Goal: Information Seeking & Learning: Learn about a topic

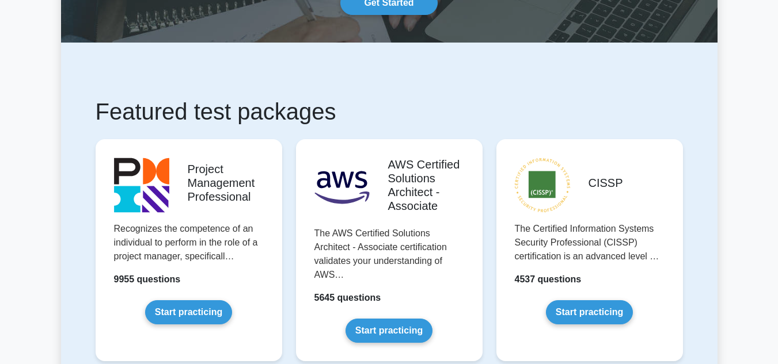
scroll to position [230, 0]
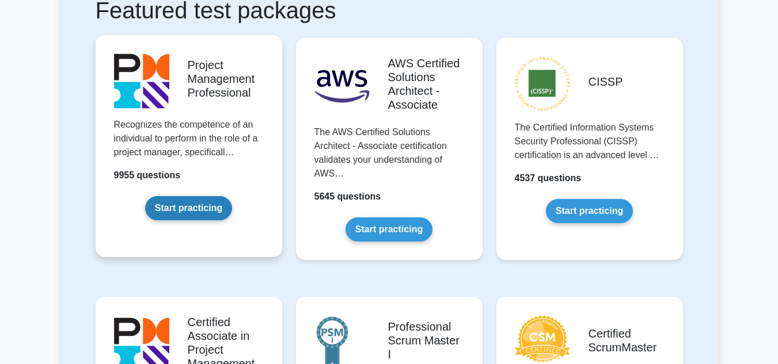
drag, startPoint x: 173, startPoint y: 204, endPoint x: 187, endPoint y: 186, distance: 22.6
click at [173, 204] on link "Start practicing" at bounding box center [188, 208] width 87 height 24
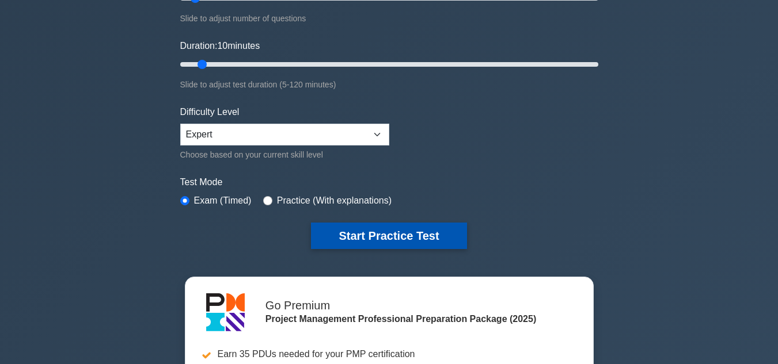
scroll to position [173, 0]
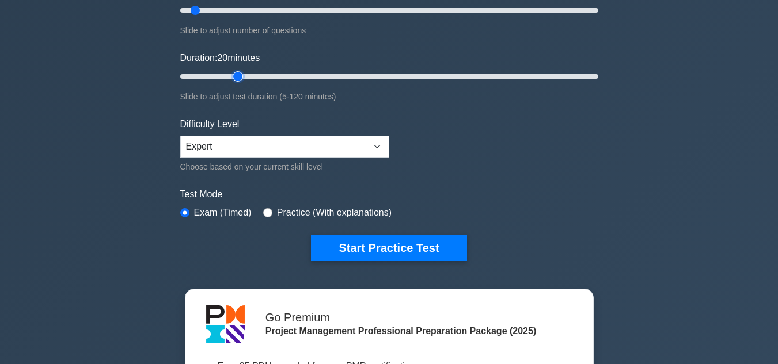
click at [236, 74] on input "Duration: 20 minutes" at bounding box center [389, 77] width 418 height 14
click at [247, 75] on input "Duration: 20 minutes" at bounding box center [389, 77] width 418 height 14
type input "30"
click at [269, 74] on input "Duration: 30 minutes" at bounding box center [389, 77] width 418 height 14
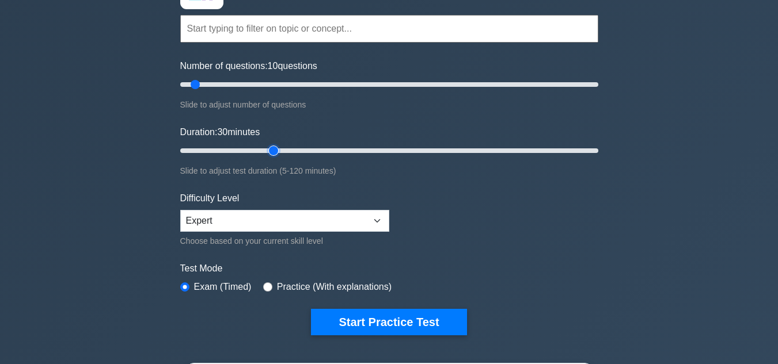
scroll to position [0, 0]
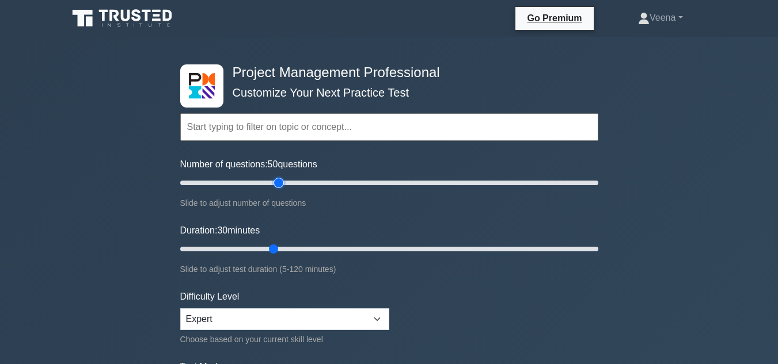
click at [275, 184] on input "Number of questions: 50 questions" at bounding box center [389, 183] width 418 height 14
click at [267, 184] on input "Number of questions: 50 questions" at bounding box center [389, 183] width 418 height 14
click at [258, 182] on input "Number of questions: 40 questions" at bounding box center [389, 183] width 418 height 14
click at [246, 180] on input "Number of questions: 40 questions" at bounding box center [389, 183] width 418 height 14
type input "30"
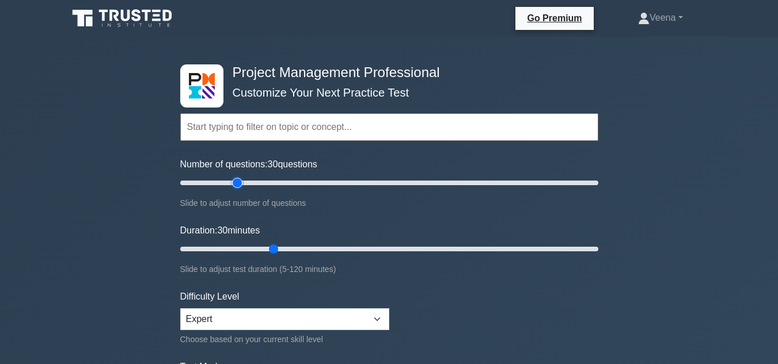
click at [239, 182] on input "Number of questions: 30 questions" at bounding box center [389, 183] width 418 height 14
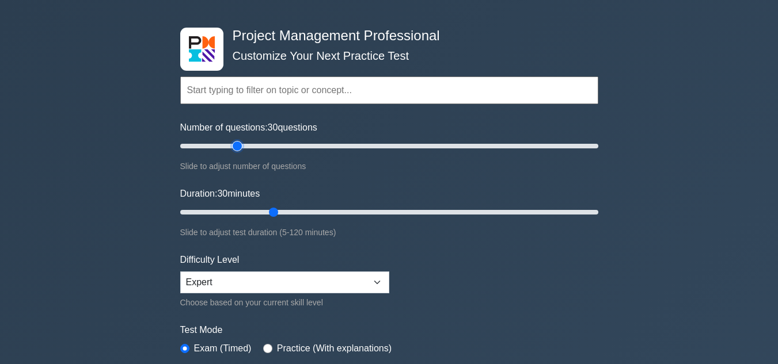
scroll to position [230, 0]
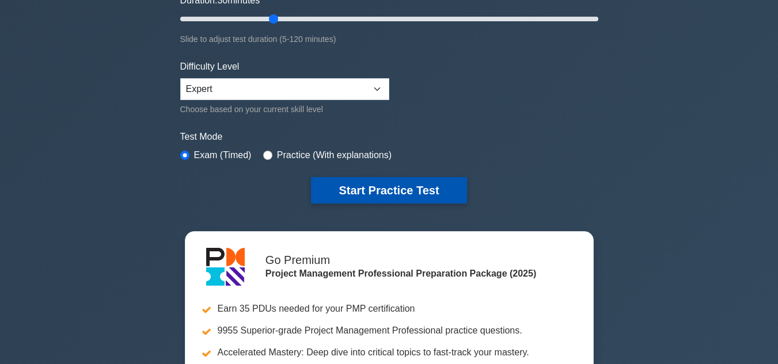
click at [372, 193] on button "Start Practice Test" at bounding box center [388, 190] width 155 height 26
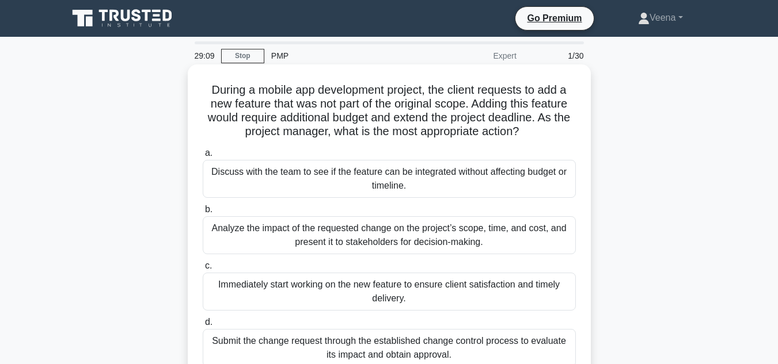
click at [375, 242] on div "Analyze the impact of the requested change on the project’s scope, time, and co…" at bounding box center [389, 235] width 373 height 38
click at [203, 214] on input "b. Analyze the impact of the requested change on the project’s scope, time, and…" at bounding box center [203, 209] width 0 height 7
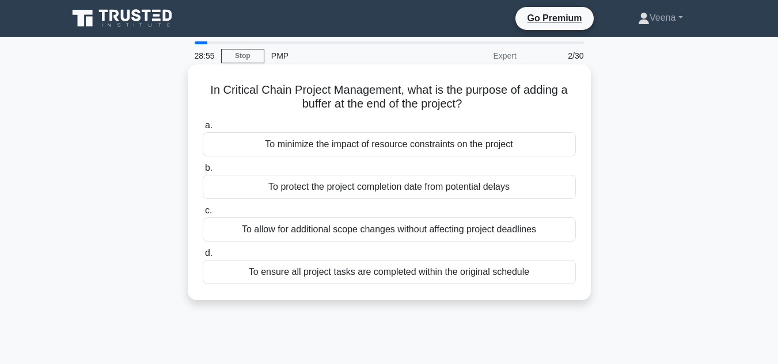
click at [387, 144] on div "To minimize the impact of resource constraints on the project" at bounding box center [389, 144] width 373 height 24
click at [203, 129] on input "a. To minimize the impact of resource constraints on the project" at bounding box center [203, 125] width 0 height 7
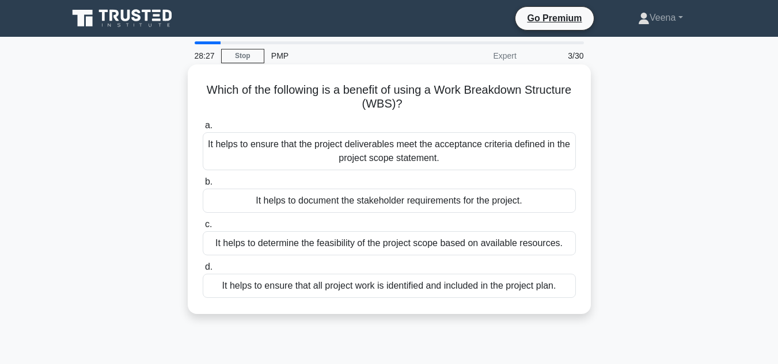
click at [406, 288] on div "It helps to ensure that all project work is identified and included in the proj…" at bounding box center [389, 286] width 373 height 24
click at [203, 271] on input "d. It helps to ensure that all project work is identified and included in the p…" at bounding box center [203, 267] width 0 height 7
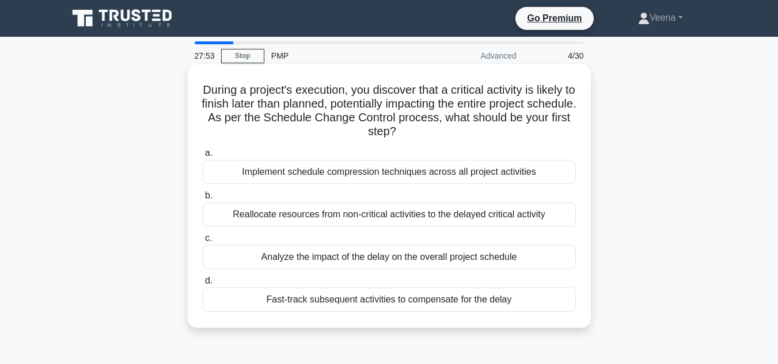
click at [414, 261] on div "Analyze the impact of the delay on the overall project schedule" at bounding box center [389, 257] width 373 height 24
click at [203, 242] on input "c. Analyze the impact of the delay on the overall project schedule" at bounding box center [203, 238] width 0 height 7
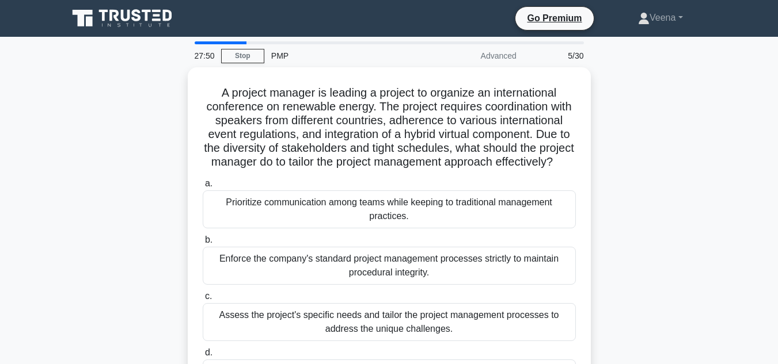
drag, startPoint x: 414, startPoint y: 261, endPoint x: 624, endPoint y: 286, distance: 211.6
click at [624, 286] on div "A project manager is leading a project to organize an international conference …" at bounding box center [389, 247] width 656 height 360
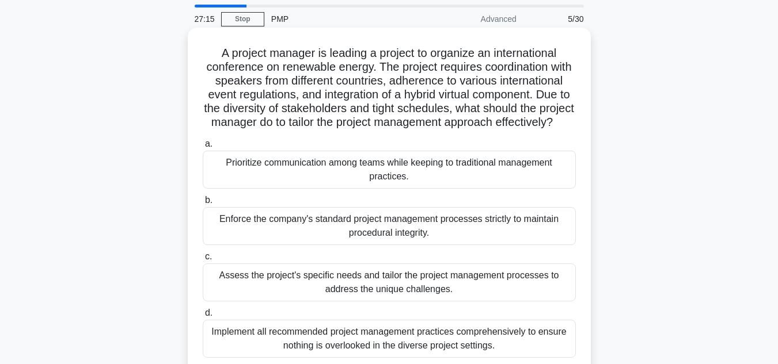
scroll to position [58, 0]
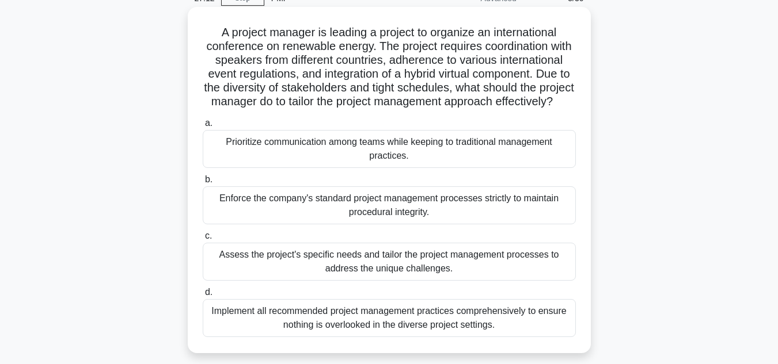
click at [536, 281] on div "Assess the project's specific needs and tailor the project management processes…" at bounding box center [389, 262] width 373 height 38
click at [203, 240] on input "c. Assess the project's specific needs and tailor the project management proces…" at bounding box center [203, 236] width 0 height 7
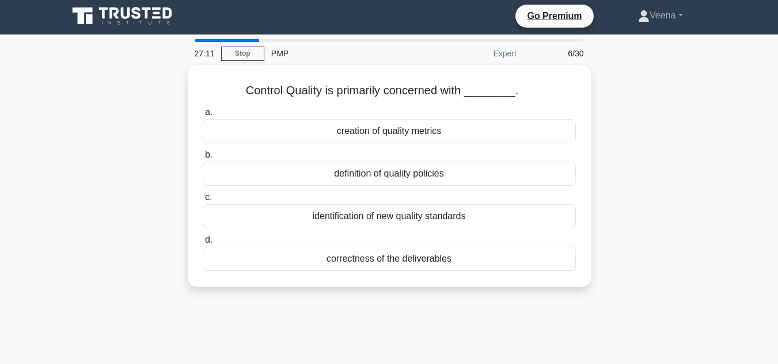
scroll to position [0, 0]
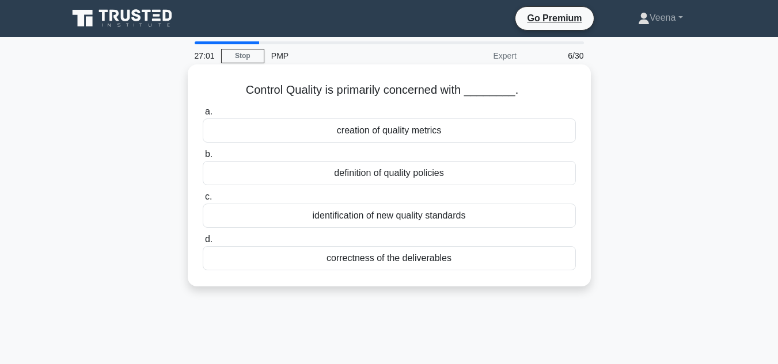
click at [503, 260] on div "correctness of the deliverables" at bounding box center [389, 258] width 373 height 24
click at [203, 243] on input "d. correctness of the deliverables" at bounding box center [203, 239] width 0 height 7
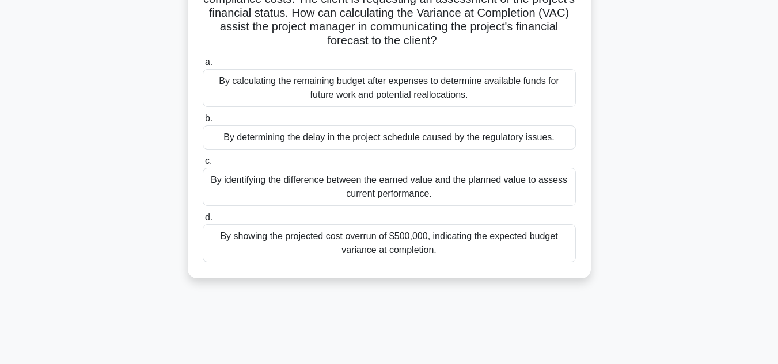
scroll to position [115, 0]
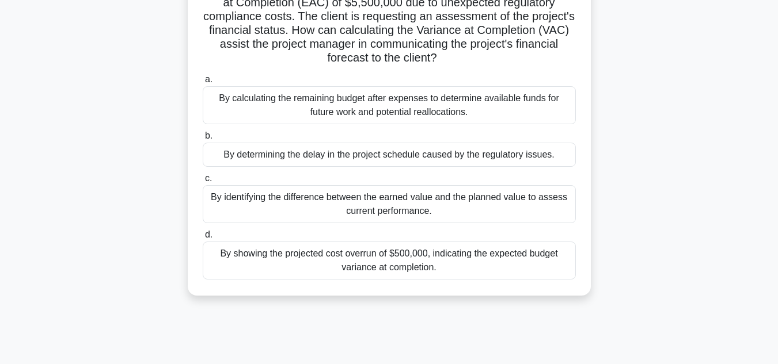
click at [474, 211] on div "By identifying the difference between the earned value and the planned value to…" at bounding box center [389, 204] width 373 height 38
click at [203, 182] on input "c. By identifying the difference between the earned value and the planned value…" at bounding box center [203, 178] width 0 height 7
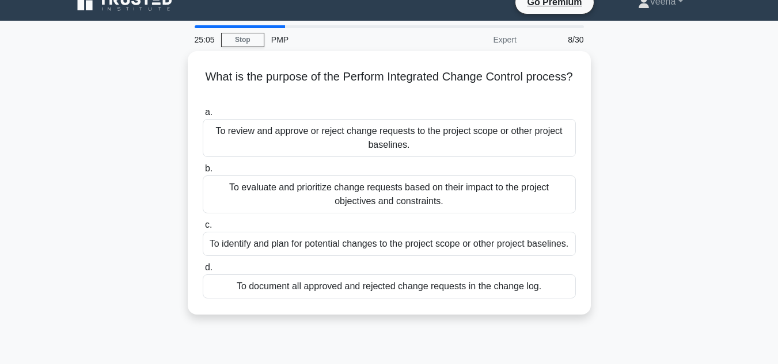
scroll to position [0, 0]
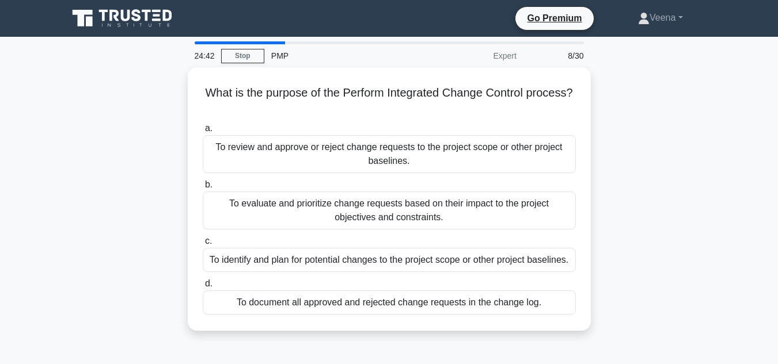
click at [474, 211] on div "To evaluate and prioritize change requests based on their impact to the project…" at bounding box center [389, 211] width 373 height 38
click at [203, 189] on input "b. To evaluate and prioritize change requests based on their impact to the proj…" at bounding box center [203, 184] width 0 height 7
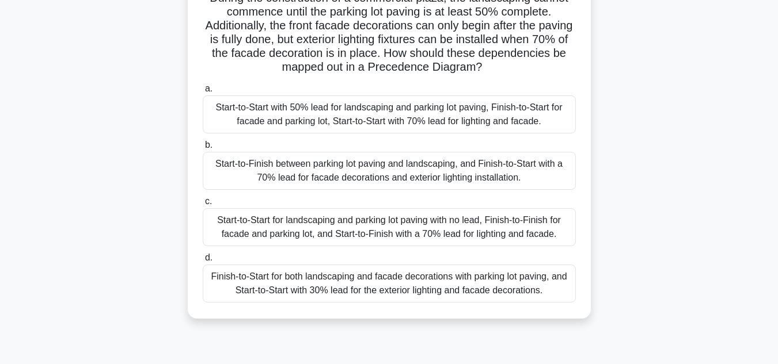
scroll to position [115, 0]
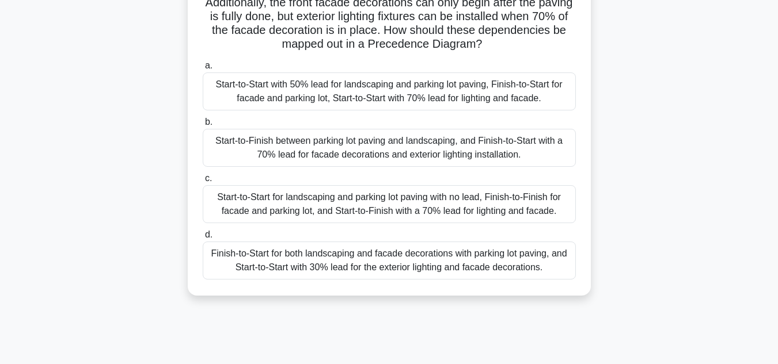
click at [401, 94] on div "Start-to-Start with 50% lead for landscaping and parking lot paving, Finish-to-…" at bounding box center [389, 92] width 373 height 38
click at [203, 70] on input "a. Start-to-Start with 50% lead for landscaping and parking lot paving, Finish-…" at bounding box center [203, 65] width 0 height 7
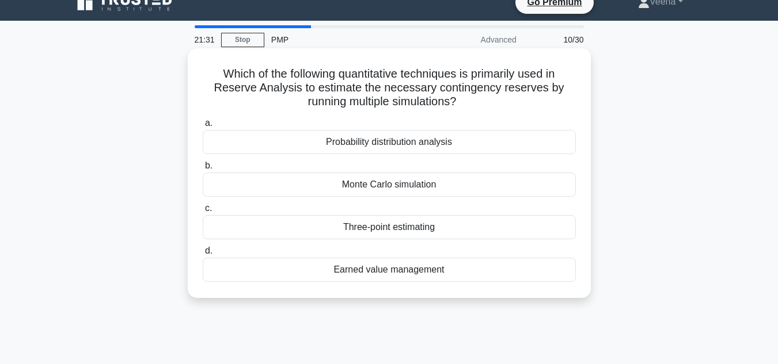
scroll to position [0, 0]
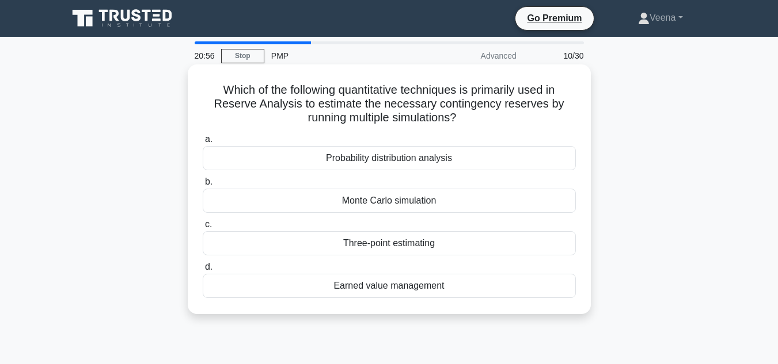
click at [443, 200] on div "Monte Carlo simulation" at bounding box center [389, 201] width 373 height 24
click at [203, 186] on input "b. Monte Carlo simulation" at bounding box center [203, 181] width 0 height 7
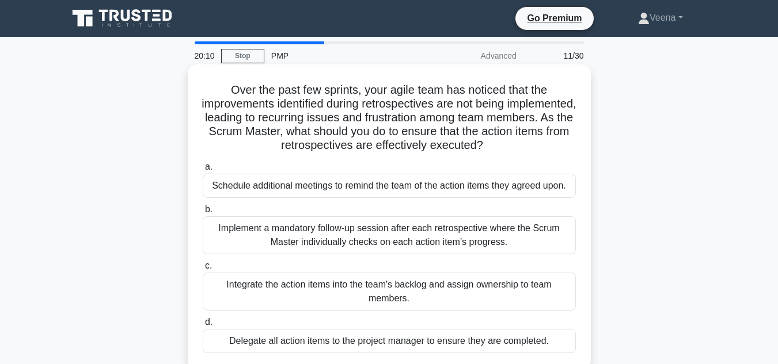
click at [456, 292] on div "Integrate the action items into the team's backlog and assign ownership to team…" at bounding box center [389, 292] width 373 height 38
click at [203, 270] on input "c. Integrate the action items into the team's backlog and assign ownership to t…" at bounding box center [203, 265] width 0 height 7
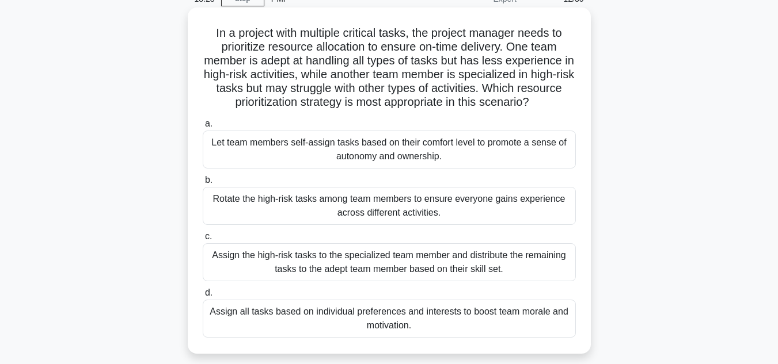
scroll to position [58, 0]
click at [318, 253] on div "Assign the high-risk tasks to the specialized team member and distribute the re…" at bounding box center [389, 262] width 373 height 38
click at [203, 240] on input "c. Assign the high-risk tasks to the specialized team member and distribute the…" at bounding box center [203, 236] width 0 height 7
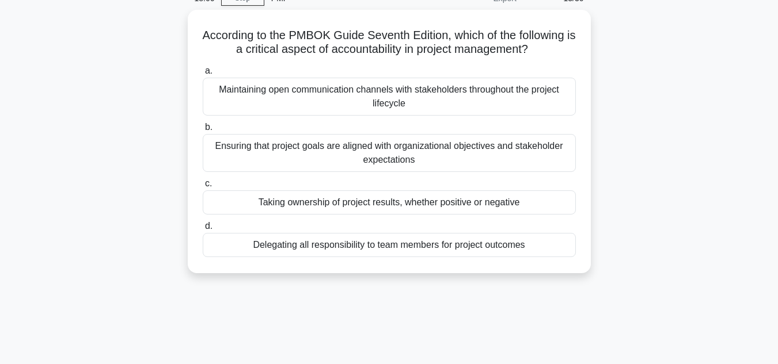
scroll to position [0, 0]
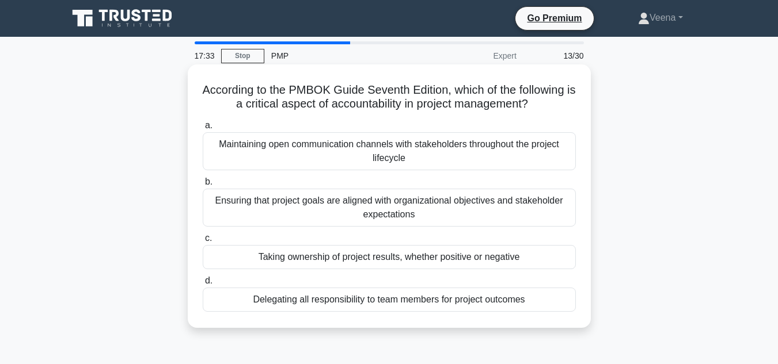
click at [328, 215] on div "Ensuring that project goals are aligned with organizational objectives and stak…" at bounding box center [389, 208] width 373 height 38
click at [203, 186] on input "b. Ensuring that project goals are aligned with organizational objectives and s…" at bounding box center [203, 181] width 0 height 7
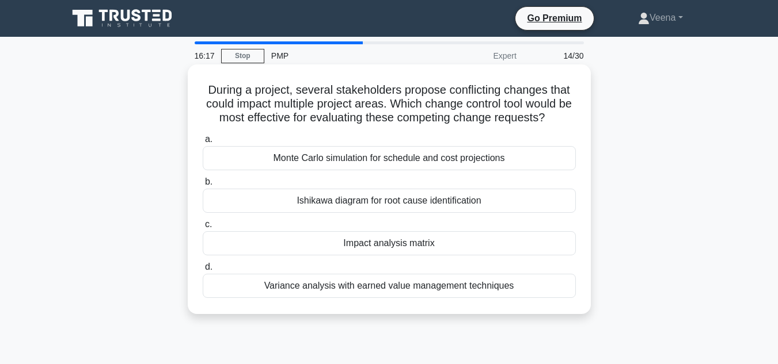
click at [346, 285] on div "Variance analysis with earned value management techniques" at bounding box center [389, 286] width 373 height 24
click at [203, 271] on input "d. Variance analysis with earned value management techniques" at bounding box center [203, 267] width 0 height 7
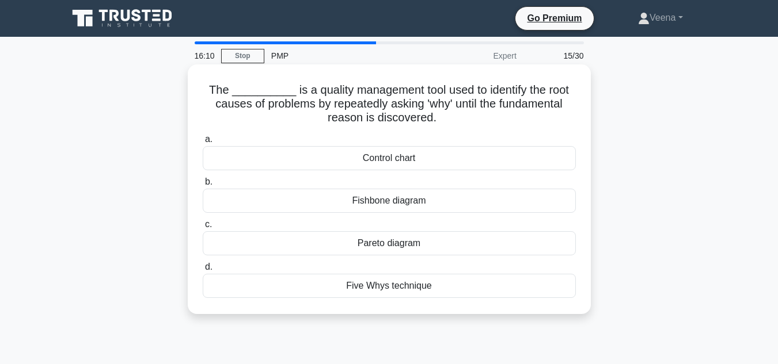
click at [380, 199] on div "Fishbone diagram" at bounding box center [389, 201] width 373 height 24
click at [203, 186] on input "b. Fishbone diagram" at bounding box center [203, 181] width 0 height 7
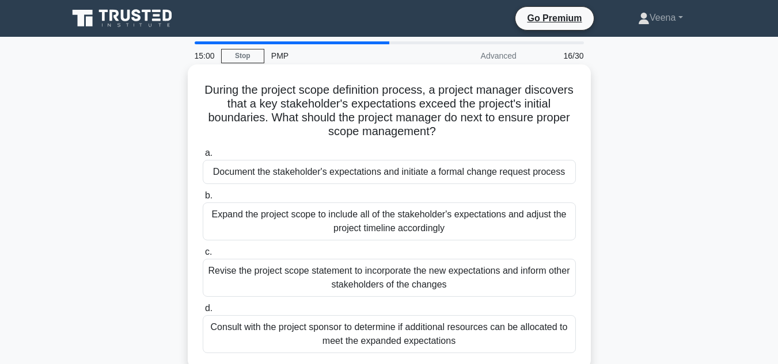
click at [361, 288] on div "Revise the project scope statement to incorporate the new expectations and info…" at bounding box center [389, 278] width 373 height 38
click at [203, 256] on input "c. Revise the project scope statement to incorporate the new expectations and i…" at bounding box center [203, 252] width 0 height 7
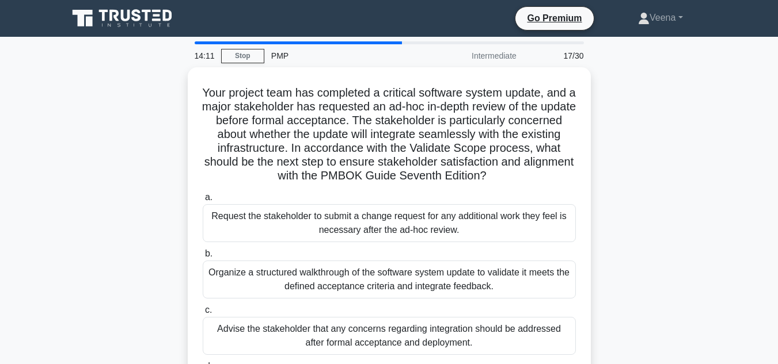
scroll to position [58, 0]
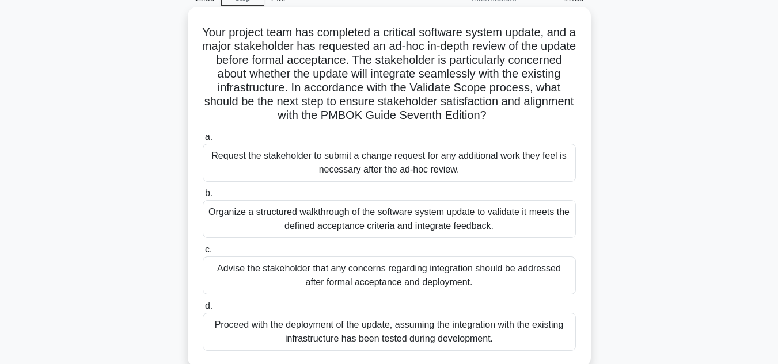
click at [364, 221] on div "Organize a structured walkthrough of the software system update to validate it …" at bounding box center [389, 219] width 373 height 38
click at [203, 197] on input "b. Organize a structured walkthrough of the software system update to validate …" at bounding box center [203, 193] width 0 height 7
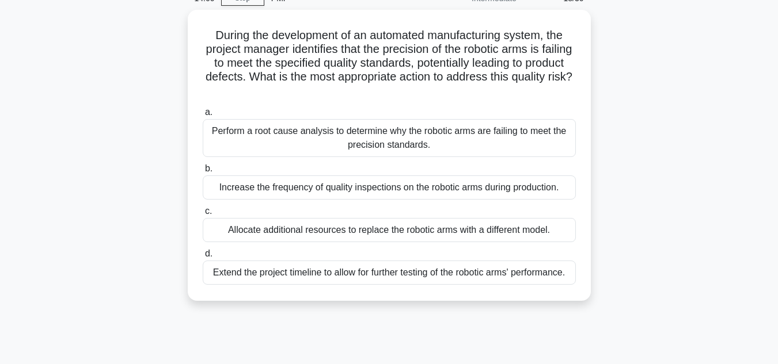
scroll to position [0, 0]
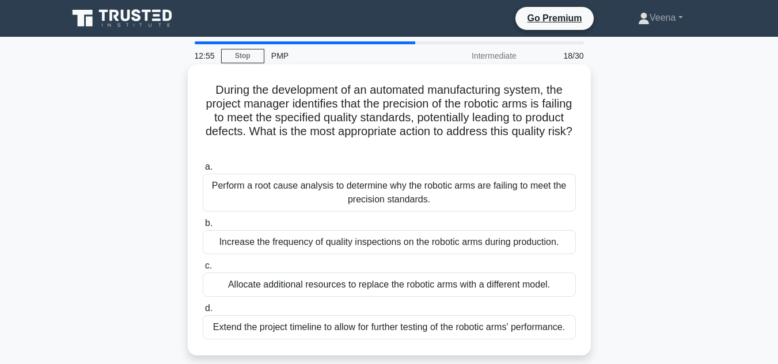
click at [360, 205] on div "Perform a root cause analysis to determine why the robotic arms are failing to …" at bounding box center [389, 193] width 373 height 38
click at [203, 171] on input "a. Perform a root cause analysis to determine why the robotic arms are failing …" at bounding box center [203, 166] width 0 height 7
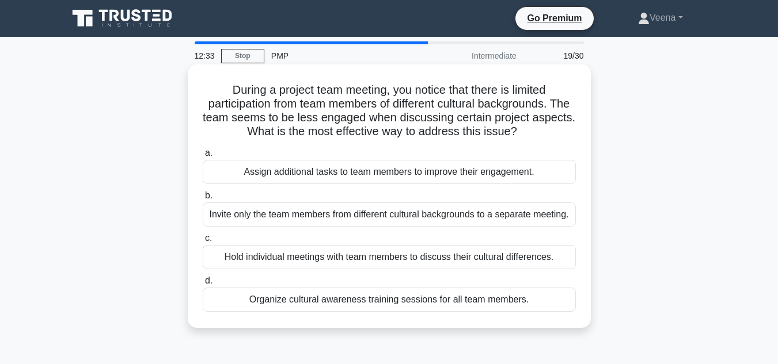
click at [364, 304] on div "Organize cultural awareness training sessions for all team members." at bounding box center [389, 300] width 373 height 24
click at [203, 285] on input "d. Organize cultural awareness training sessions for all team members." at bounding box center [203, 280] width 0 height 7
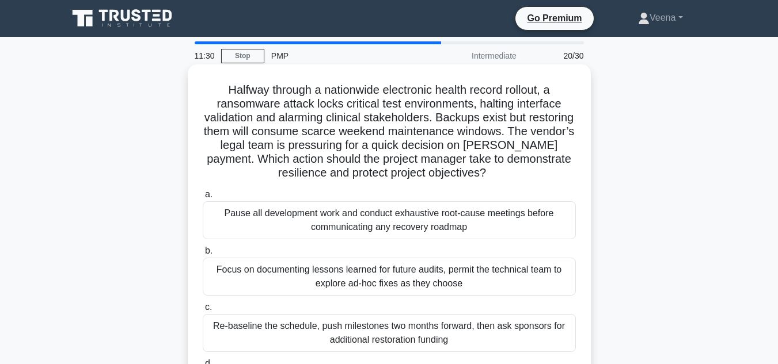
scroll to position [58, 0]
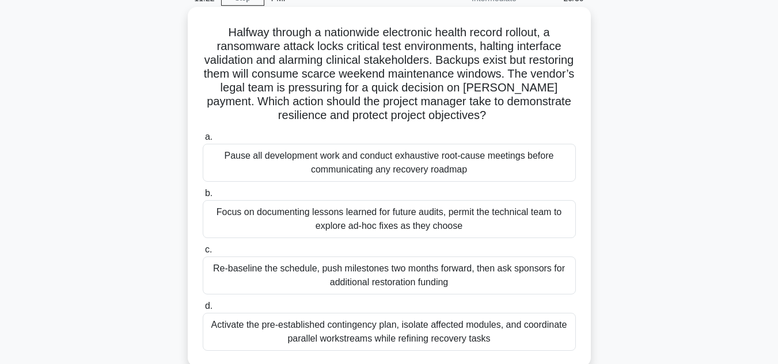
click at [496, 329] on div "Activate the pre-established contingency plan, isolate affected modules, and co…" at bounding box center [389, 332] width 373 height 38
click at [203, 310] on input "d. Activate the pre-established contingency plan, isolate affected modules, and…" at bounding box center [203, 306] width 0 height 7
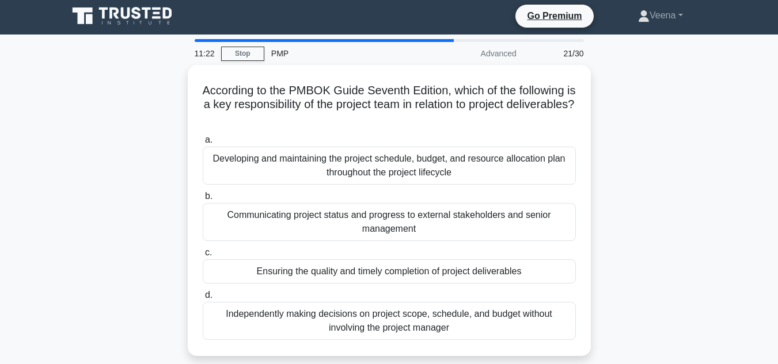
scroll to position [0, 0]
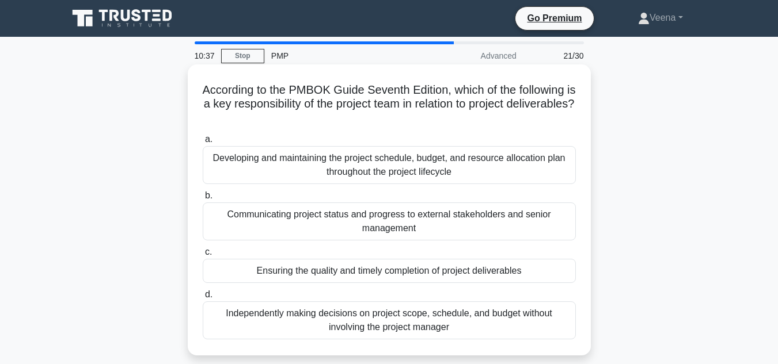
click at [540, 275] on div "Ensuring the quality and timely completion of project deliverables" at bounding box center [389, 271] width 373 height 24
click at [203, 256] on input "c. Ensuring the quality and timely completion of project deliverables" at bounding box center [203, 252] width 0 height 7
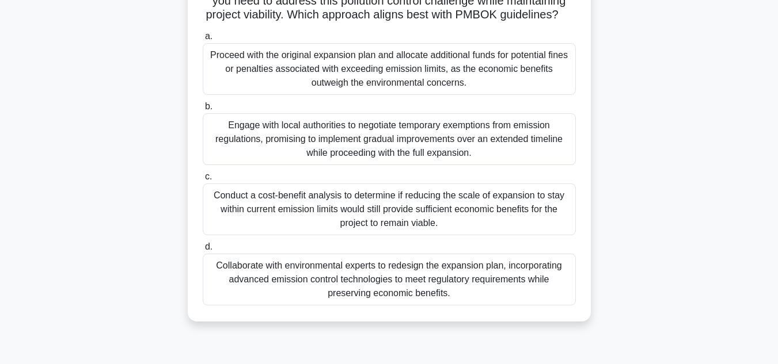
scroll to position [173, 0]
click at [508, 296] on div "Collaborate with environmental experts to redesign the expansion plan, incorpor…" at bounding box center [389, 279] width 373 height 52
click at [203, 250] on input "d. Collaborate with environmental experts to redesign the expansion plan, incor…" at bounding box center [203, 246] width 0 height 7
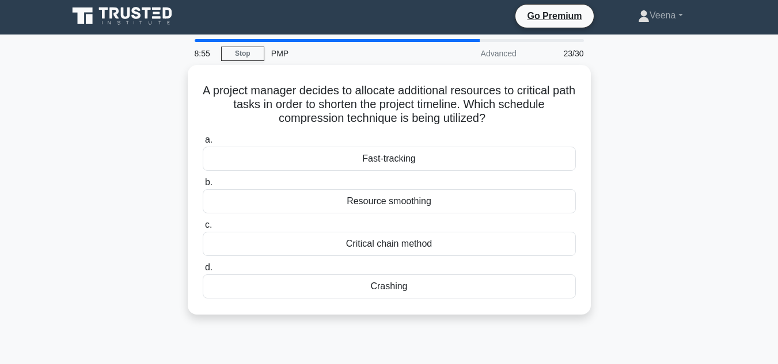
scroll to position [0, 0]
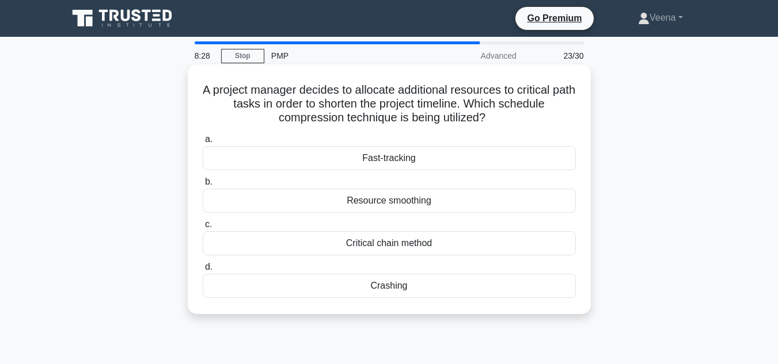
click at [429, 204] on div "Resource smoothing" at bounding box center [389, 201] width 373 height 24
click at [203, 186] on input "b. Resource smoothing" at bounding box center [203, 181] width 0 height 7
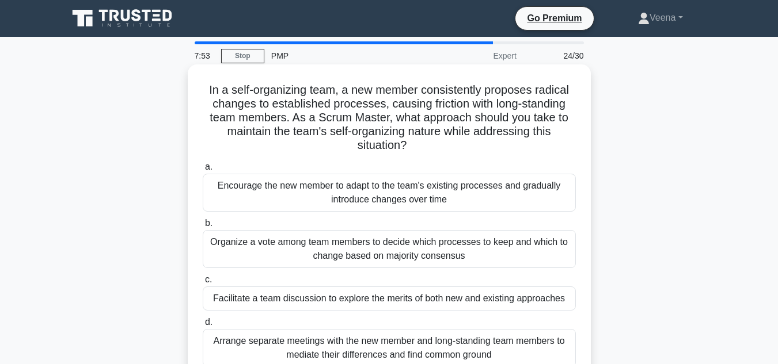
scroll to position [58, 0]
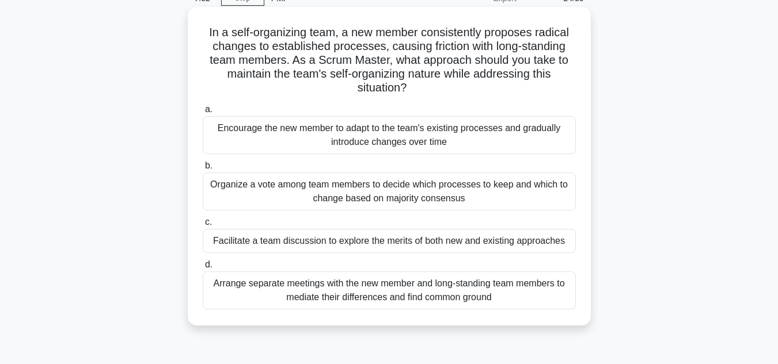
click at [398, 244] on div "Facilitate a team discussion to explore the merits of both new and existing app…" at bounding box center [389, 241] width 373 height 24
click at [203, 226] on input "c. Facilitate a team discussion to explore the merits of both new and existing …" at bounding box center [203, 222] width 0 height 7
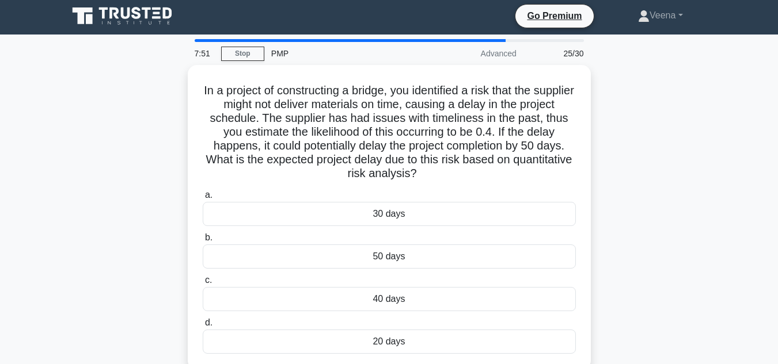
scroll to position [0, 0]
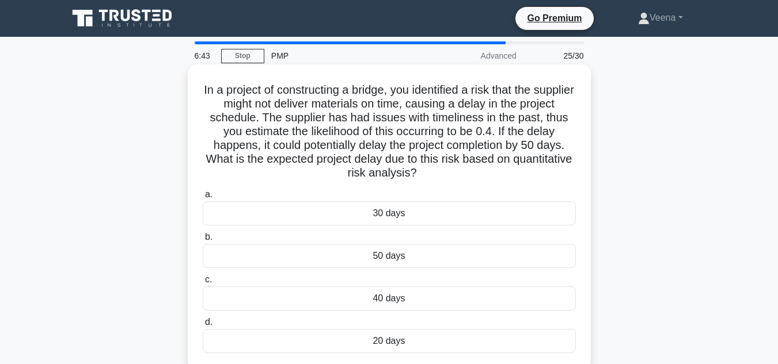
click at [412, 252] on div "50 days" at bounding box center [389, 256] width 373 height 24
click at [203, 241] on input "b. 50 days" at bounding box center [203, 237] width 0 height 7
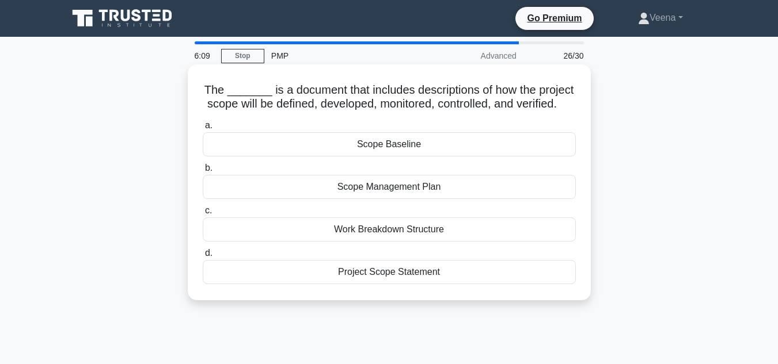
click at [366, 157] on div "Scope Baseline" at bounding box center [389, 144] width 373 height 24
click at [203, 129] on input "a. Scope Baseline" at bounding box center [203, 125] width 0 height 7
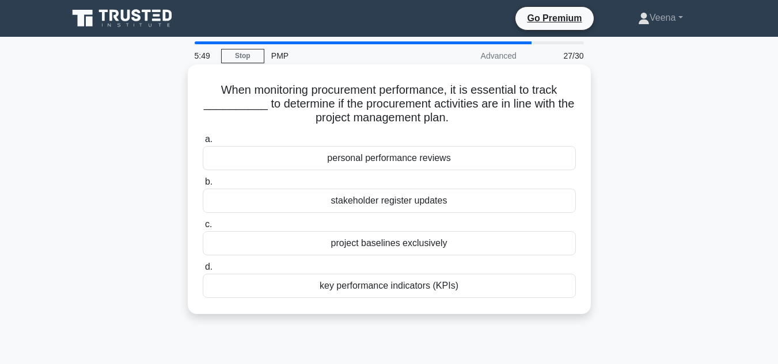
click at [417, 285] on div "key performance indicators (KPIs)" at bounding box center [389, 286] width 373 height 24
click at [203, 271] on input "d. key performance indicators (KPIs)" at bounding box center [203, 267] width 0 height 7
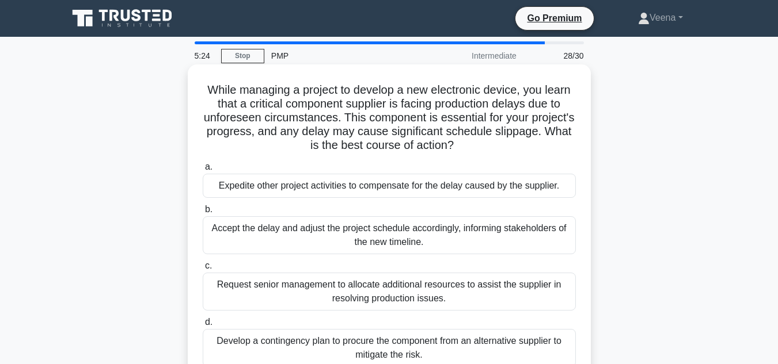
click at [480, 340] on div "Develop a contingency plan to procure the component from an alternative supplie…" at bounding box center [389, 348] width 373 height 38
click at [203, 326] on input "d. Develop a contingency plan to procure the component from an alternative supp…" at bounding box center [203, 322] width 0 height 7
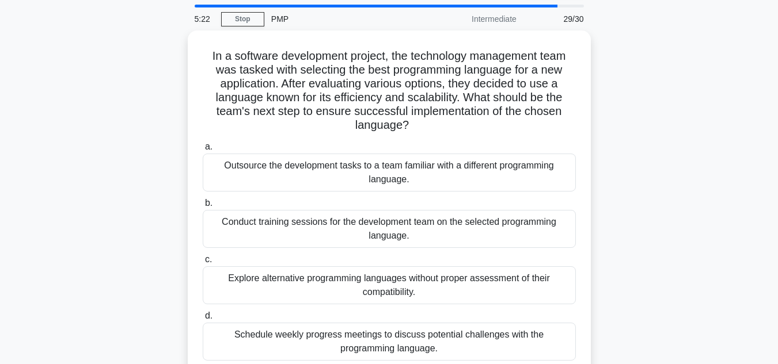
scroll to position [58, 0]
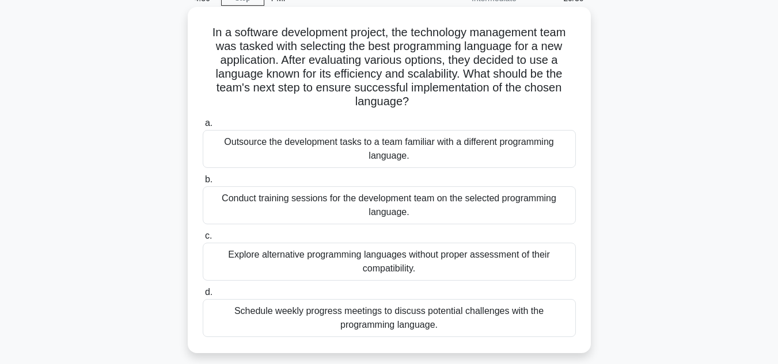
click at [412, 213] on div "Conduct training sessions for the development team on the selected programming …" at bounding box center [389, 205] width 373 height 38
click at [203, 184] on input "b. Conduct training sessions for the development team on the selected programmi…" at bounding box center [203, 179] width 0 height 7
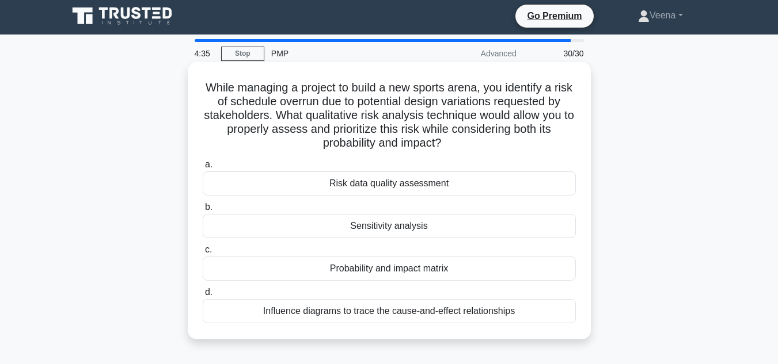
scroll to position [0, 0]
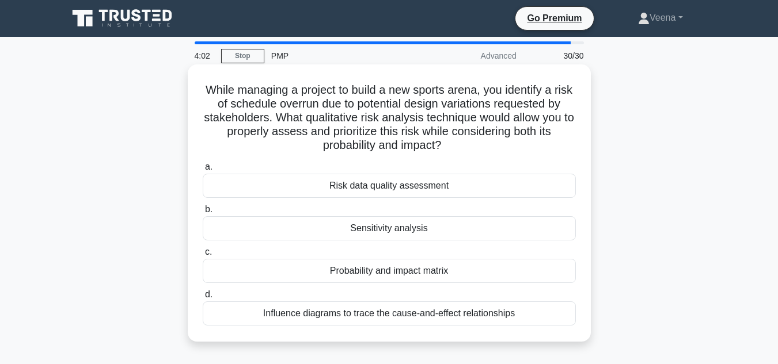
click at [457, 270] on div "Probability and impact matrix" at bounding box center [389, 271] width 373 height 24
click at [203, 256] on input "c. Probability and impact matrix" at bounding box center [203, 252] width 0 height 7
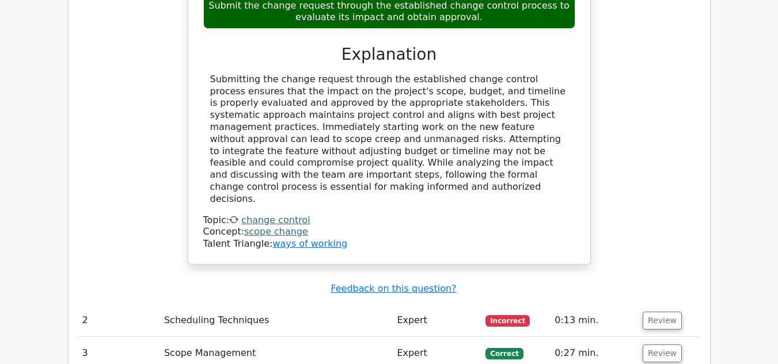
scroll to position [1784, 0]
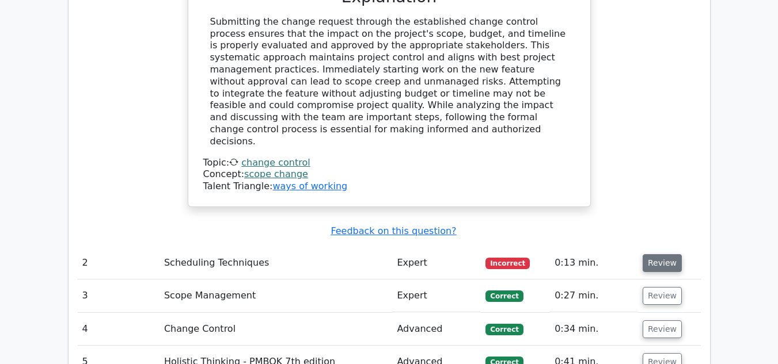
click at [653, 254] on button "Review" at bounding box center [661, 263] width 39 height 18
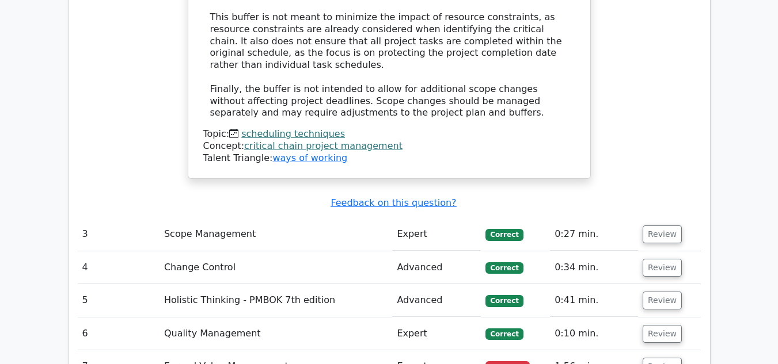
scroll to position [2475, 0]
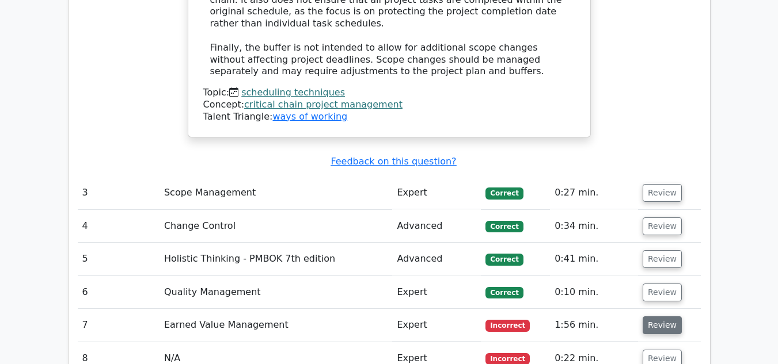
click at [662, 317] on button "Review" at bounding box center [661, 326] width 39 height 18
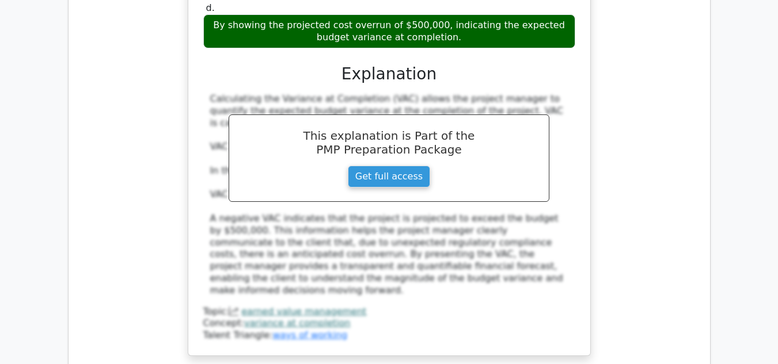
scroll to position [3165, 0]
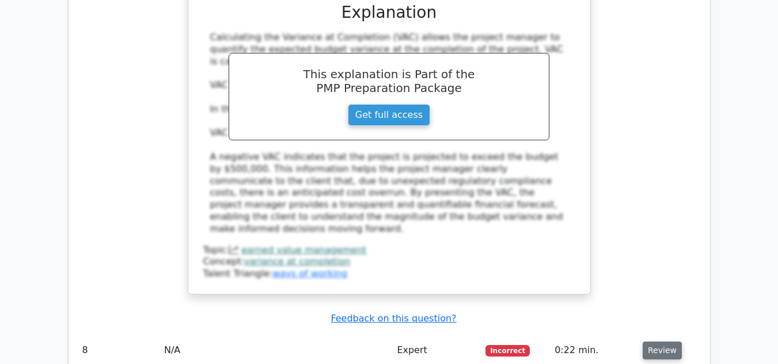
click at [669, 342] on button "Review" at bounding box center [661, 351] width 39 height 18
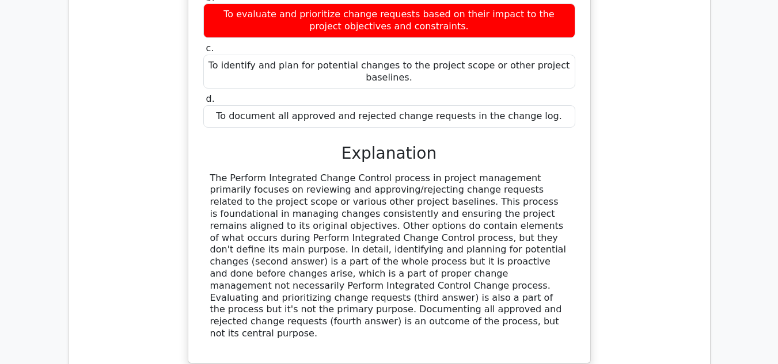
scroll to position [3741, 0]
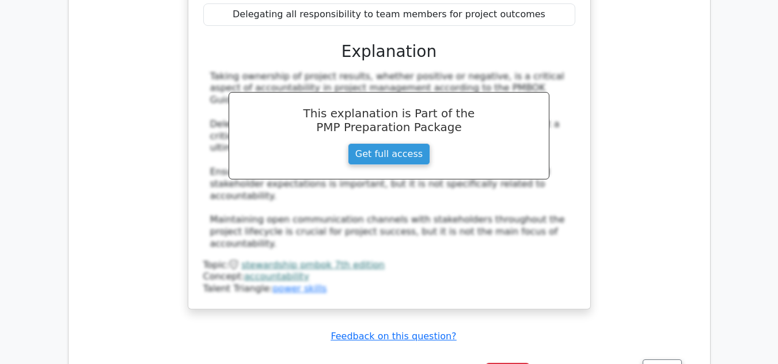
scroll to position [4432, 0]
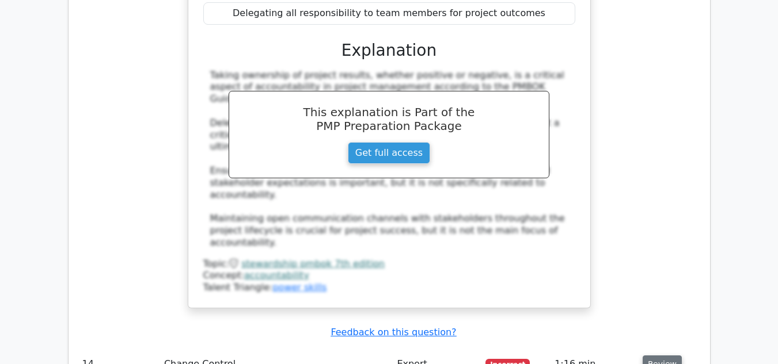
click at [667, 356] on button "Review" at bounding box center [661, 365] width 39 height 18
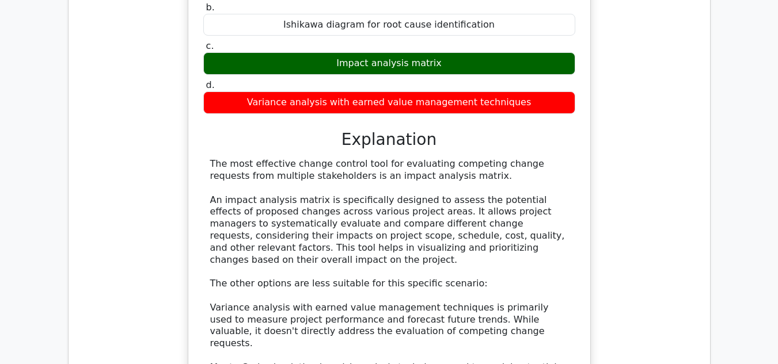
scroll to position [5007, 0]
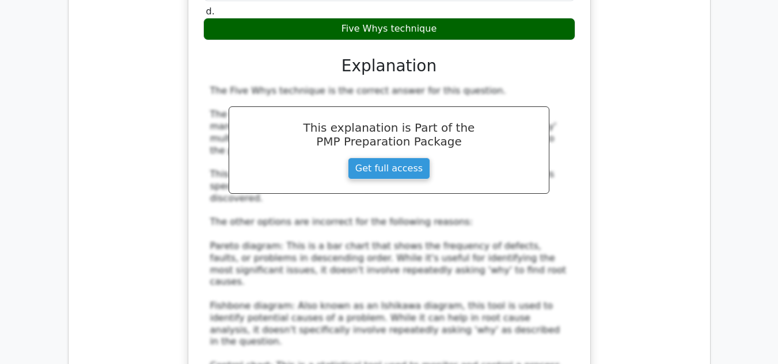
scroll to position [5755, 0]
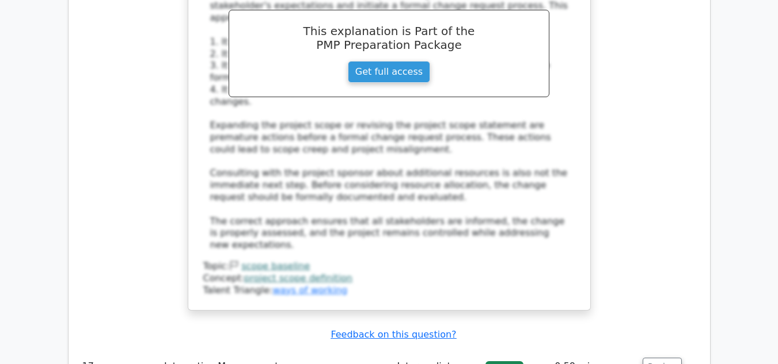
scroll to position [6619, 0]
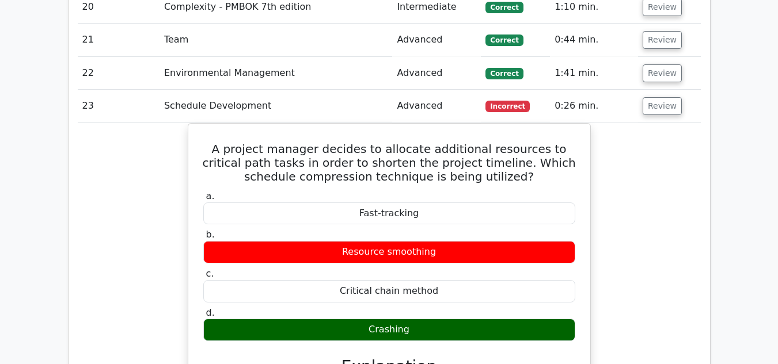
scroll to position [7137, 0]
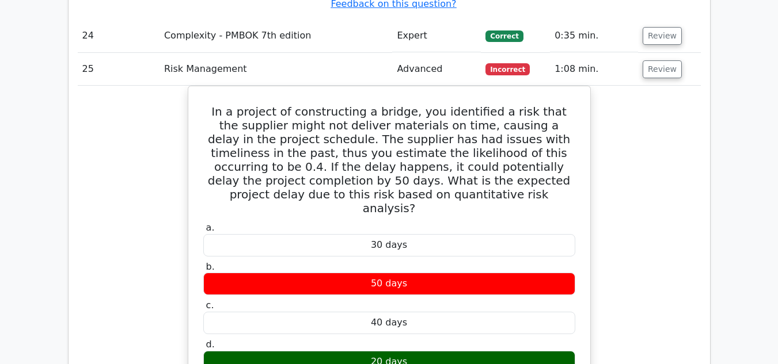
scroll to position [7655, 0]
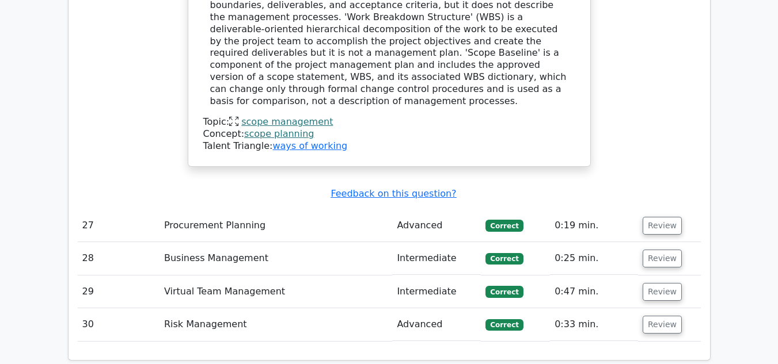
scroll to position [8829, 0]
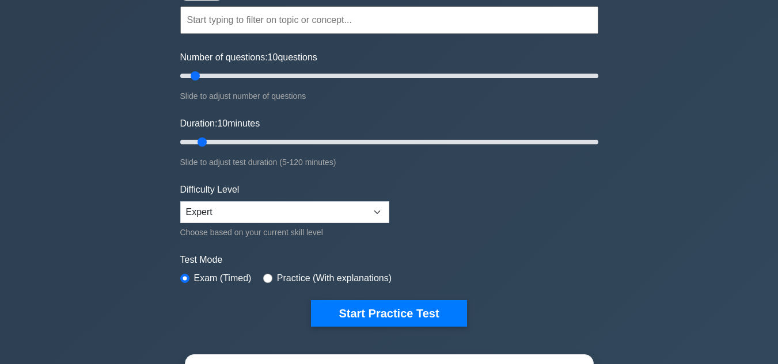
scroll to position [115, 0]
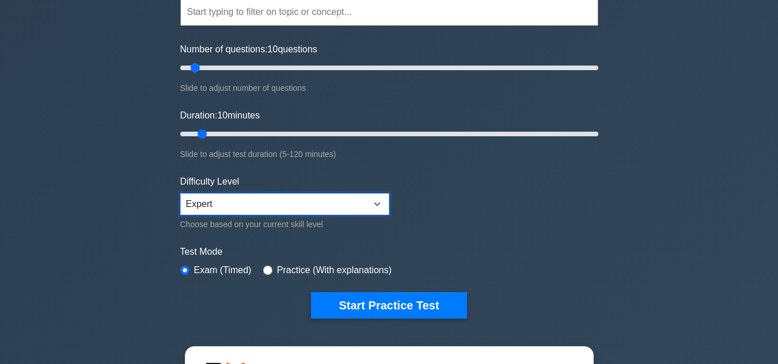
click at [370, 204] on select "Beginner Intermediate Expert" at bounding box center [284, 204] width 209 height 22
click at [448, 233] on form "Topics Scope Management Time Management Cost Management Quality Management Risk…" at bounding box center [389, 141] width 418 height 356
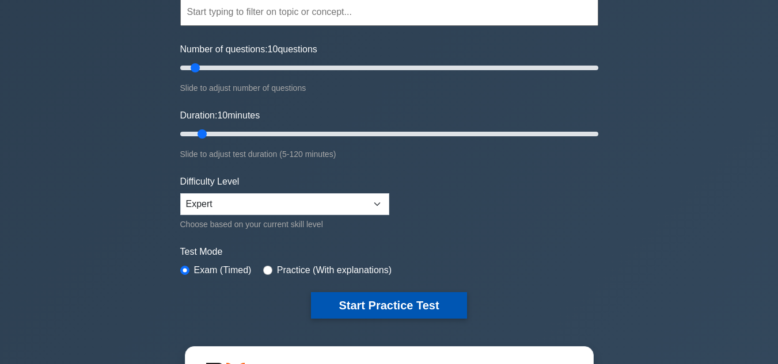
click at [429, 303] on button "Start Practice Test" at bounding box center [388, 305] width 155 height 26
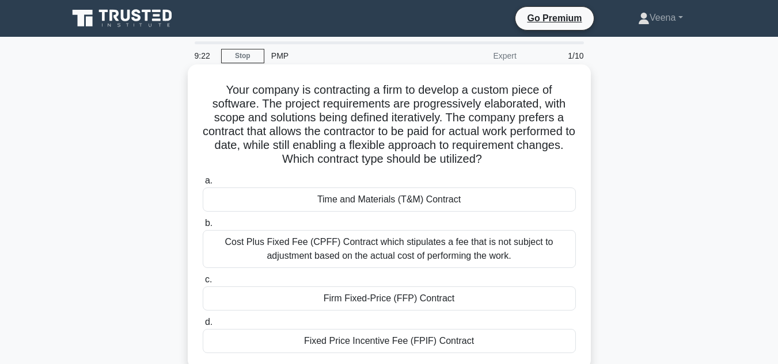
click at [456, 203] on div "Time and Materials (T&M) Contract" at bounding box center [389, 200] width 373 height 24
click at [203, 185] on input "a. Time and Materials (T&M) Contract" at bounding box center [203, 180] width 0 height 7
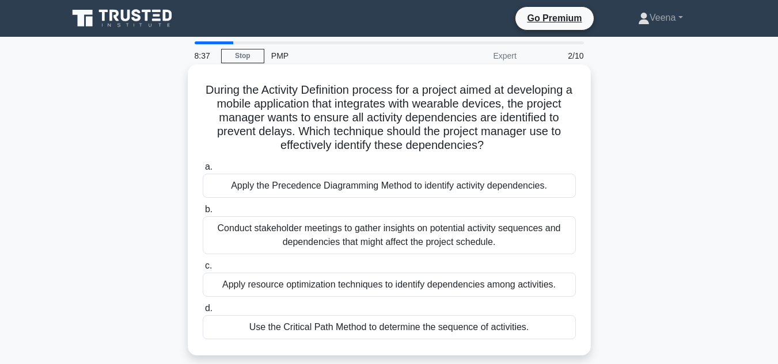
click at [450, 188] on div "Apply the Precedence Diagramming Method to identify activity dependencies." at bounding box center [389, 186] width 373 height 24
click at [203, 171] on input "a. Apply the Precedence Diagramming Method to identify activity dependencies." at bounding box center [203, 166] width 0 height 7
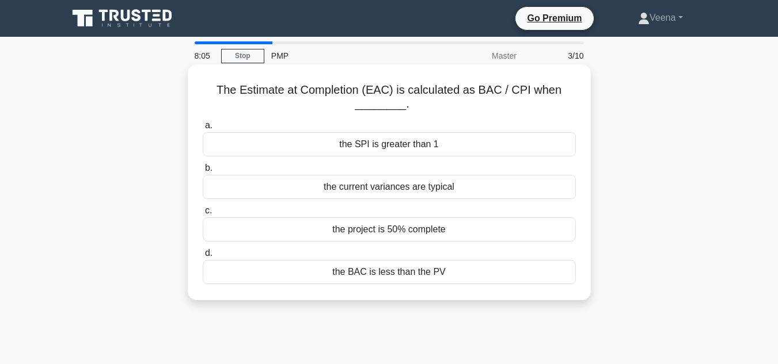
click at [448, 188] on div "the current variances are typical" at bounding box center [389, 187] width 373 height 24
click at [203, 172] on input "b. the current variances are typical" at bounding box center [203, 168] width 0 height 7
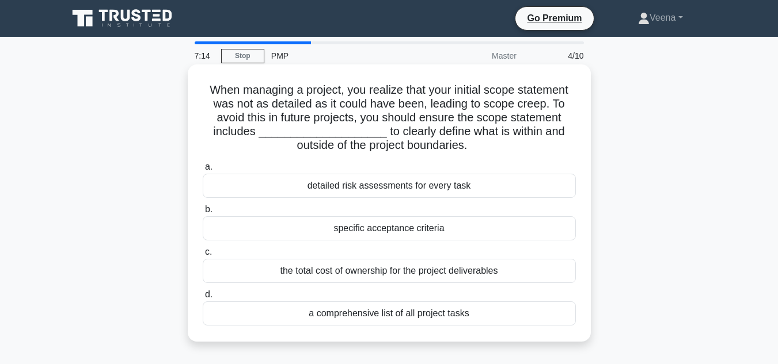
click at [473, 319] on div "a comprehensive list of all project tasks" at bounding box center [389, 314] width 373 height 24
click at [203, 299] on input "d. a comprehensive list of all project tasks" at bounding box center [203, 294] width 0 height 7
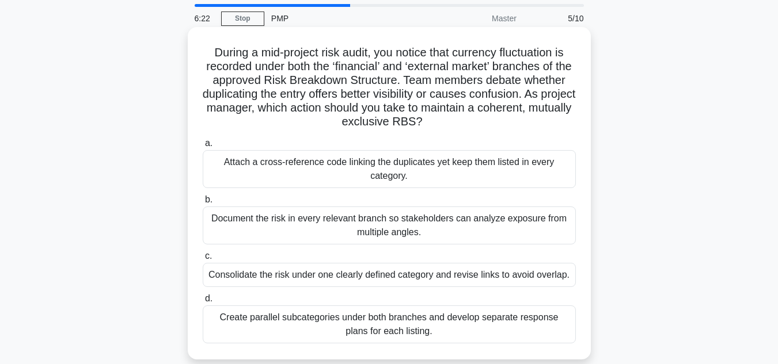
scroll to position [58, 0]
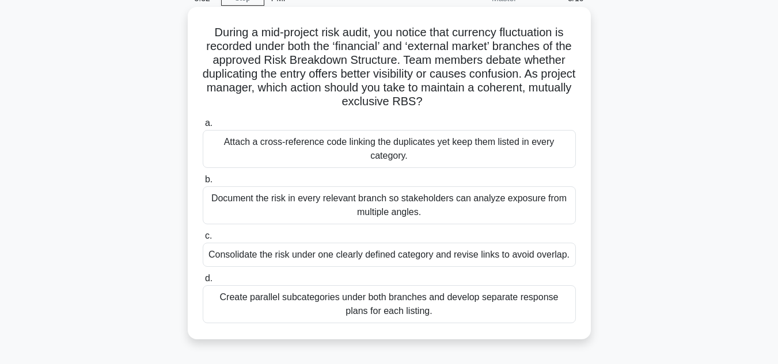
click at [447, 158] on div "Attach a cross-reference code linking the duplicates yet keep them listed in ev…" at bounding box center [389, 149] width 373 height 38
click at [203, 127] on input "a. Attach a cross-reference code linking the duplicates yet keep them listed in…" at bounding box center [203, 123] width 0 height 7
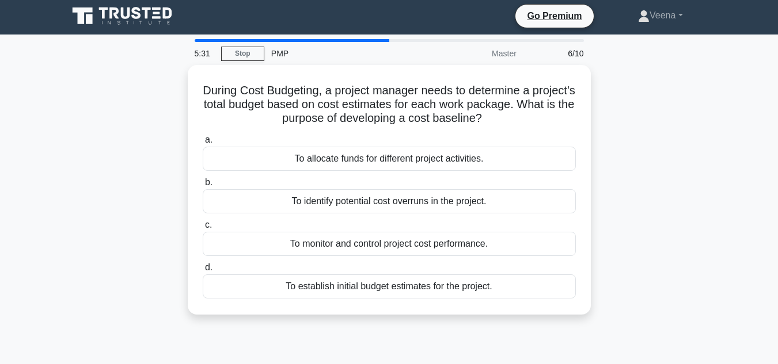
scroll to position [0, 0]
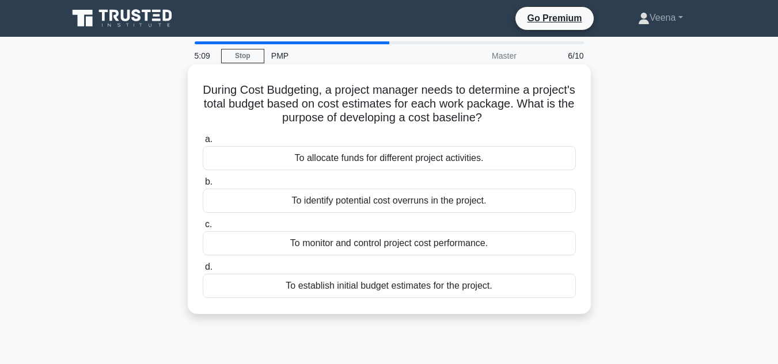
click at [500, 292] on div "To establish initial budget estimates for the project." at bounding box center [389, 286] width 373 height 24
click at [203, 271] on input "d. To establish initial budget estimates for the project." at bounding box center [203, 267] width 0 height 7
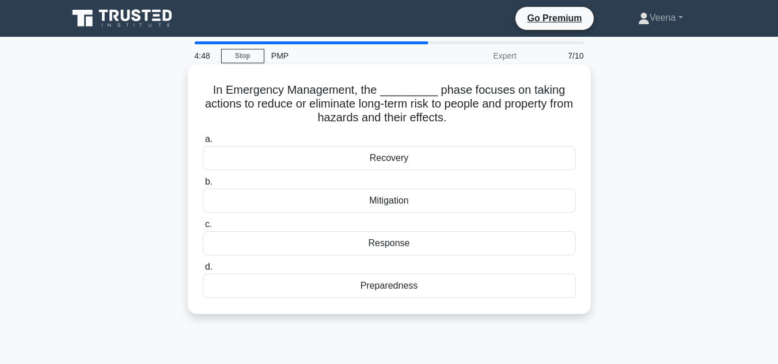
click at [459, 247] on div "Response" at bounding box center [389, 243] width 373 height 24
click at [203, 228] on input "c. Response" at bounding box center [203, 224] width 0 height 7
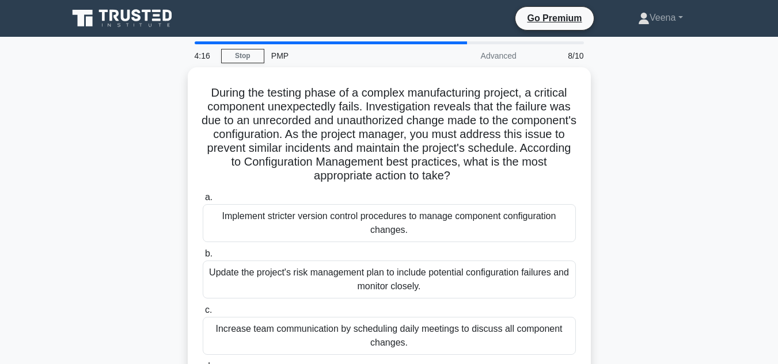
scroll to position [58, 0]
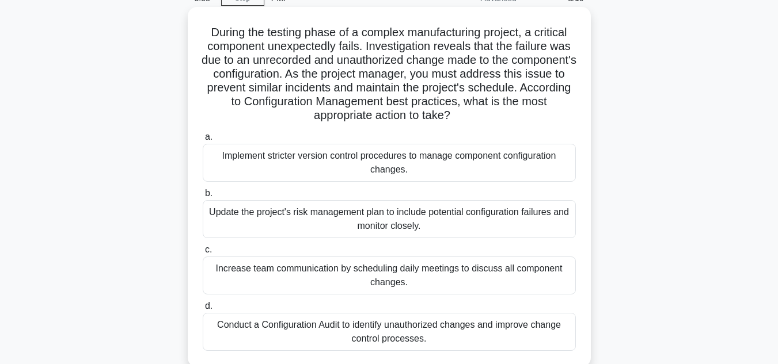
click at [429, 218] on div "Update the project's risk management plan to include potential configuration fa…" at bounding box center [389, 219] width 373 height 38
click at [203, 197] on input "b. Update the project's risk management plan to include potential configuration…" at bounding box center [203, 193] width 0 height 7
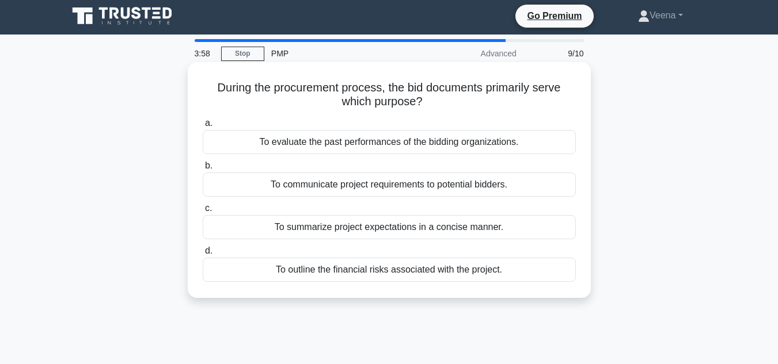
scroll to position [0, 0]
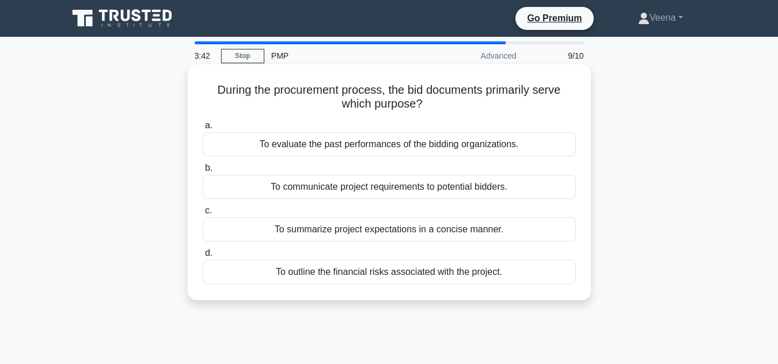
click at [478, 186] on div "To communicate project requirements to potential bidders." at bounding box center [389, 187] width 373 height 24
click at [203, 172] on input "b. To communicate project requirements to potential bidders." at bounding box center [203, 168] width 0 height 7
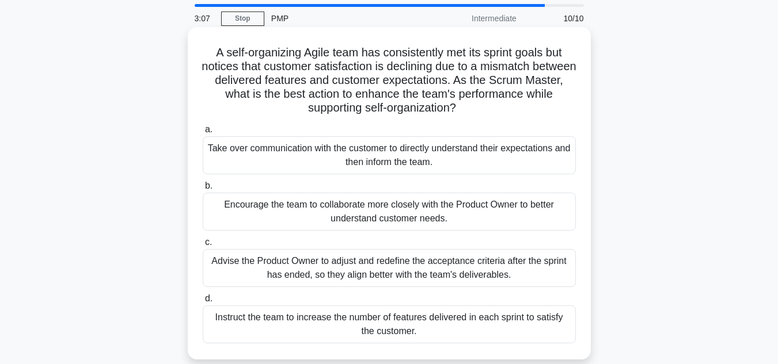
scroll to position [58, 0]
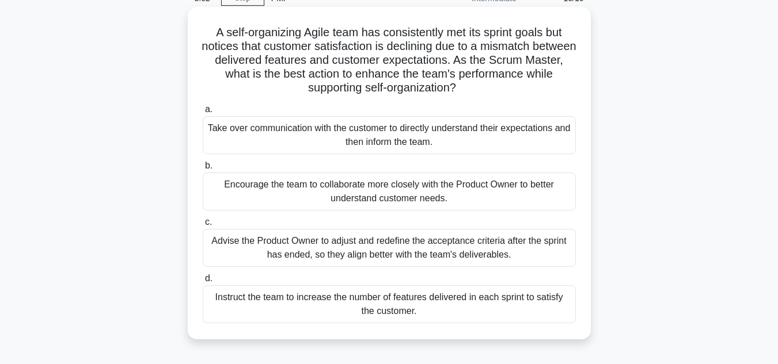
click at [411, 190] on div "Encourage the team to collaborate more closely with the Product Owner to better…" at bounding box center [389, 192] width 373 height 38
click at [203, 170] on input "b. Encourage the team to collaborate more closely with the Product Owner to bet…" at bounding box center [203, 165] width 0 height 7
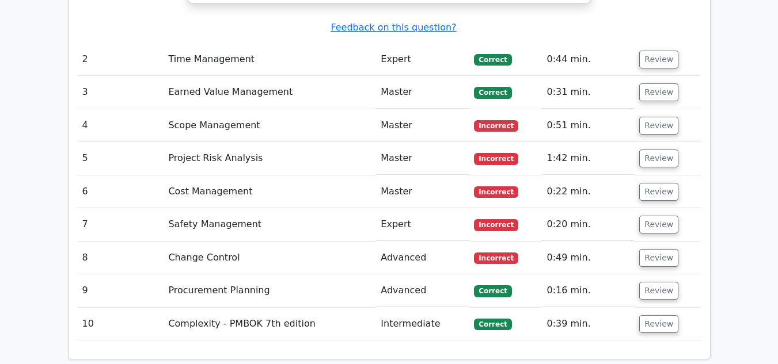
scroll to position [1669, 0]
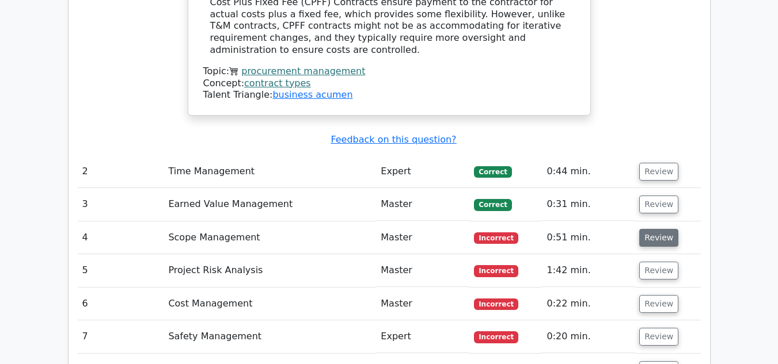
click at [665, 229] on button "Review" at bounding box center [658, 238] width 39 height 18
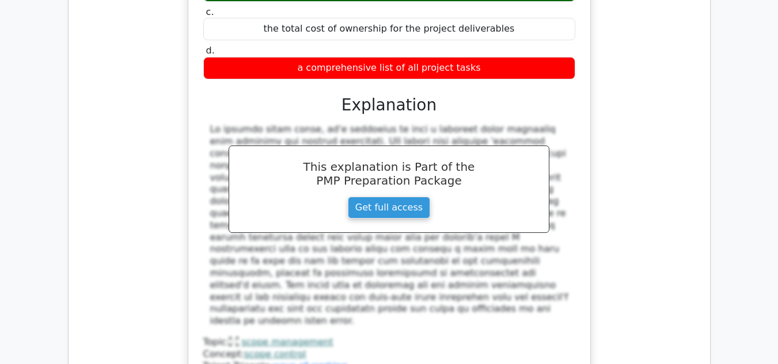
scroll to position [2129, 0]
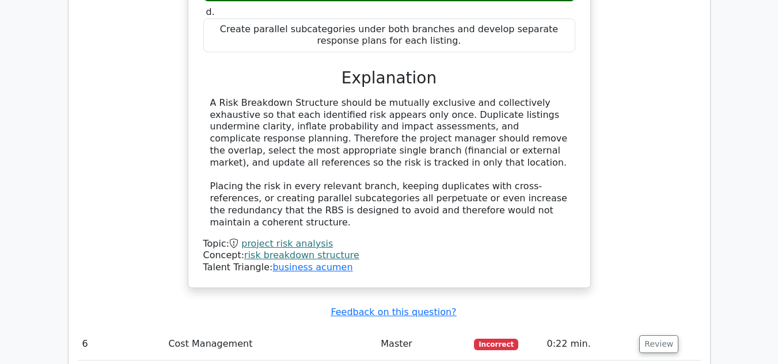
scroll to position [2820, 0]
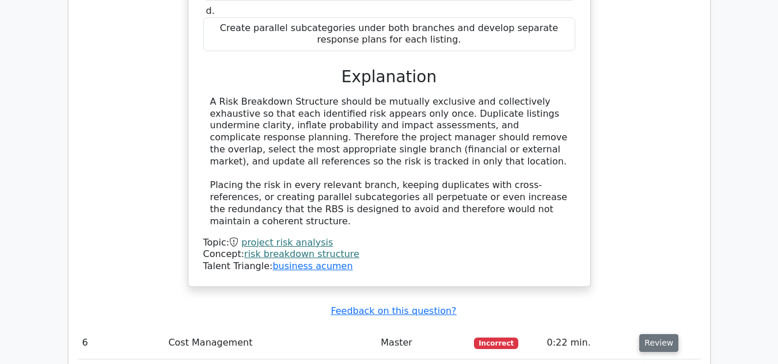
click at [659, 334] on button "Review" at bounding box center [658, 343] width 39 height 18
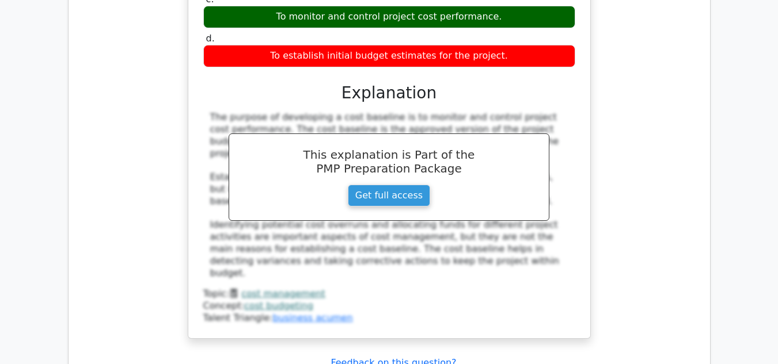
scroll to position [3396, 0]
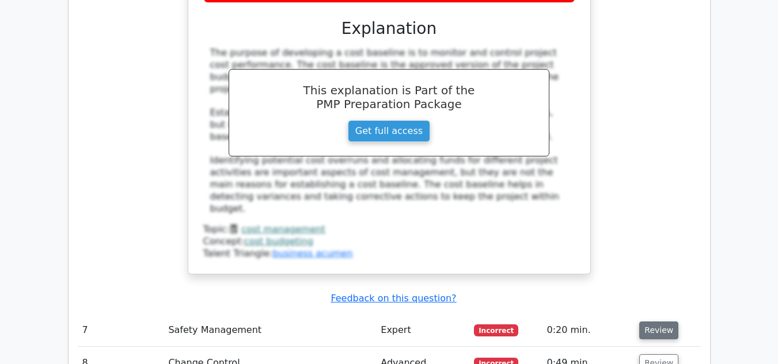
click at [656, 322] on button "Review" at bounding box center [658, 331] width 39 height 18
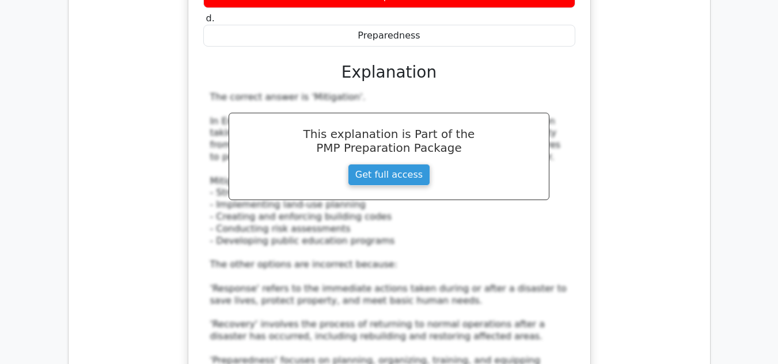
scroll to position [4029, 0]
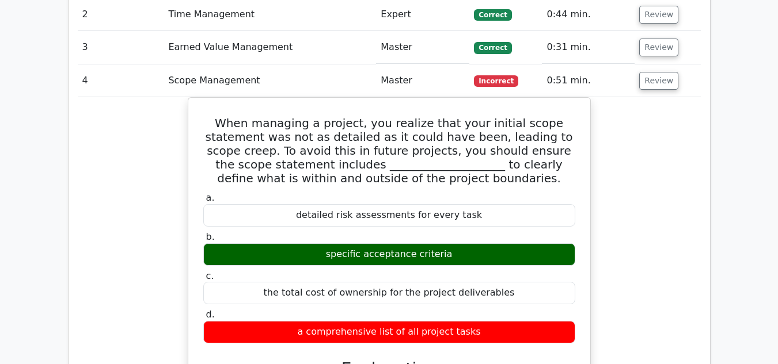
scroll to position [1484, 0]
